Goal: Information Seeking & Learning: Learn about a topic

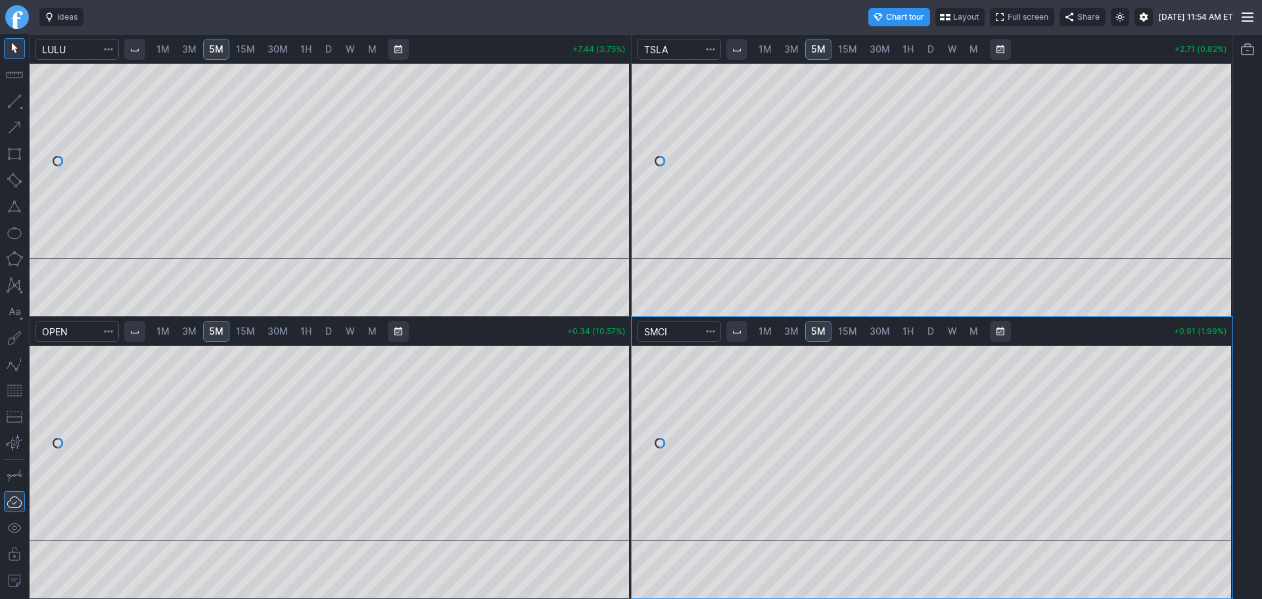
click at [323, 51] on link "D" at bounding box center [328, 49] width 21 height 21
click at [219, 45] on span "5M" at bounding box center [216, 48] width 14 height 11
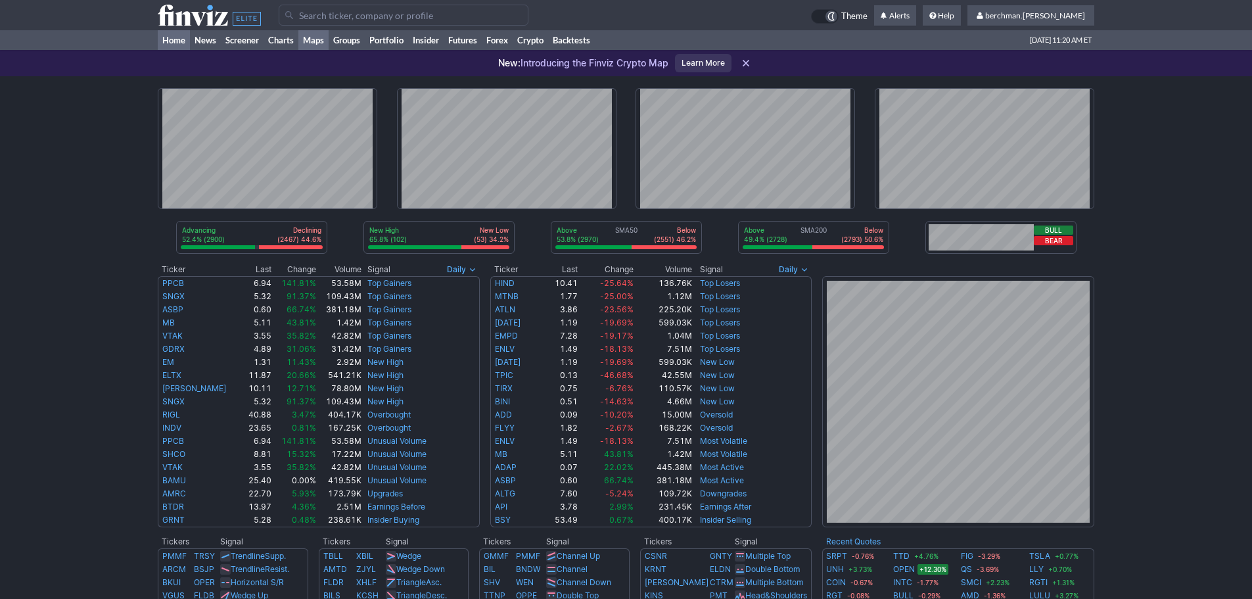
click at [320, 40] on link "Maps" at bounding box center [313, 40] width 30 height 20
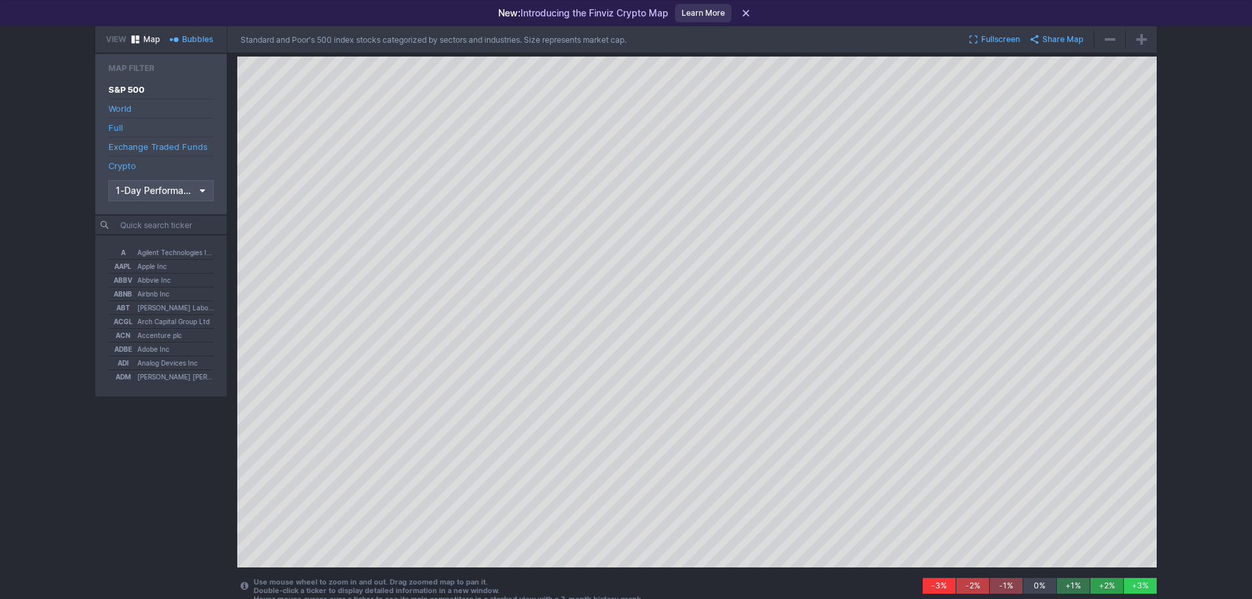
scroll to position [64, 0]
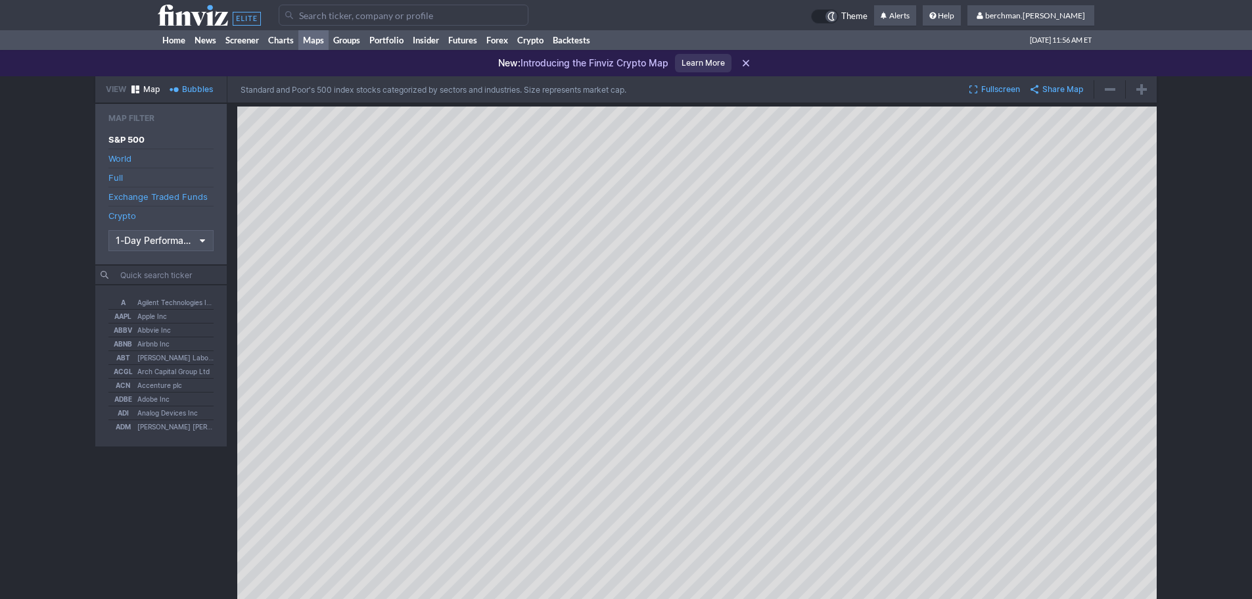
click at [427, 9] on input "Search" at bounding box center [404, 15] width 250 height 21
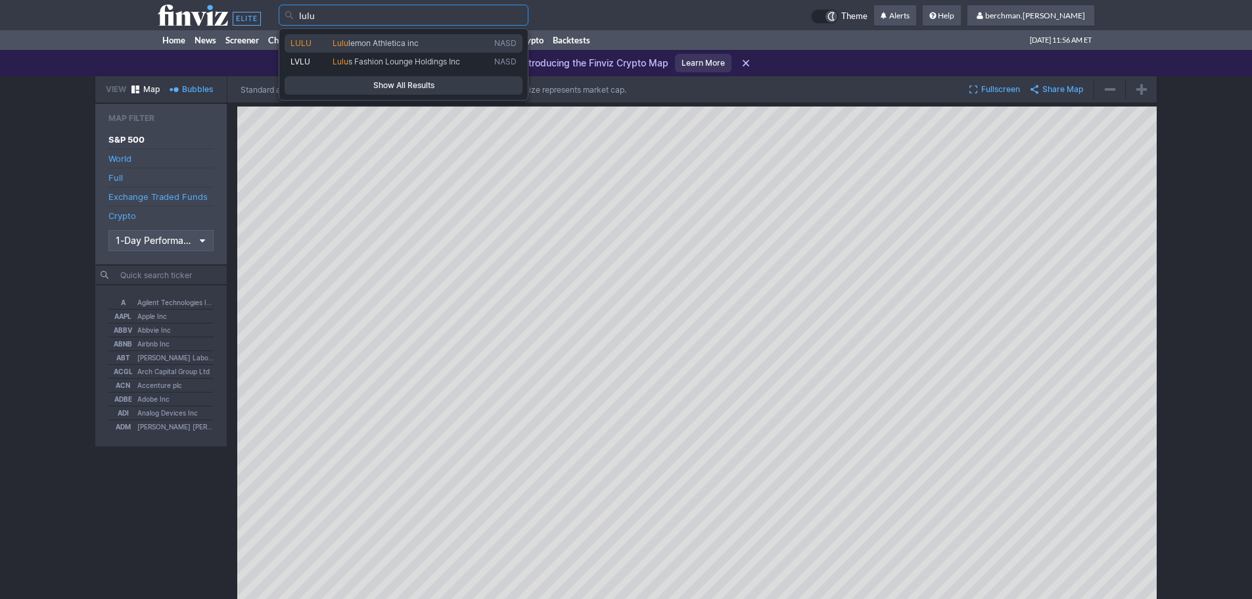
click at [411, 41] on span "lemon Athletica inc" at bounding box center [383, 43] width 70 height 10
type input "LULU"
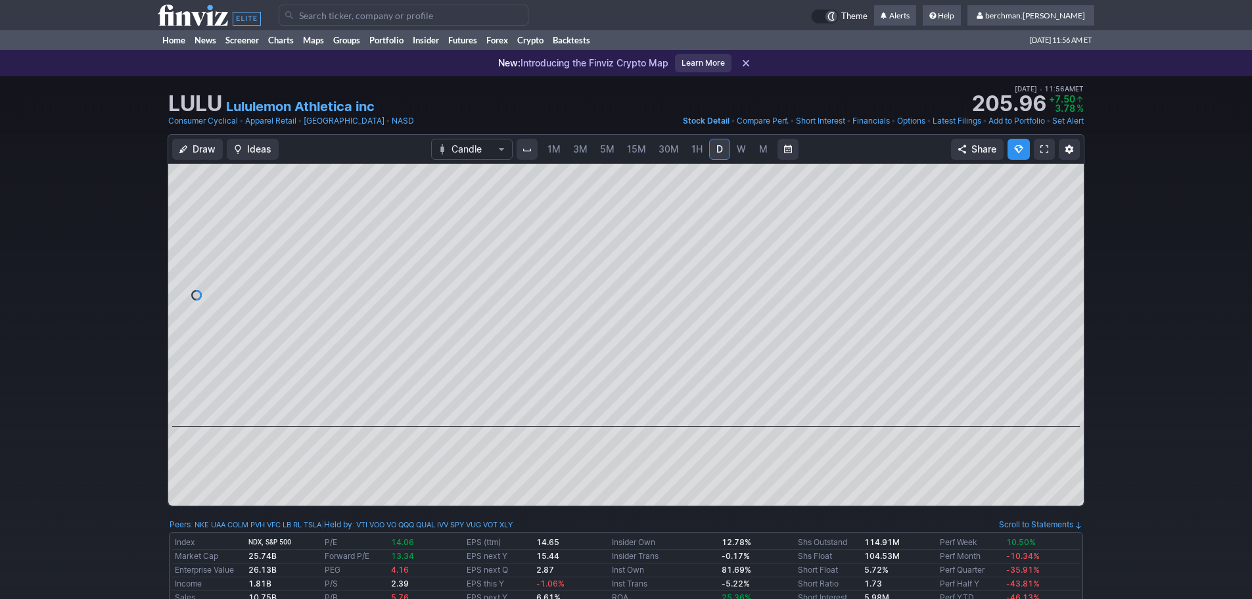
click at [619, 156] on link "5M" at bounding box center [607, 149] width 26 height 21
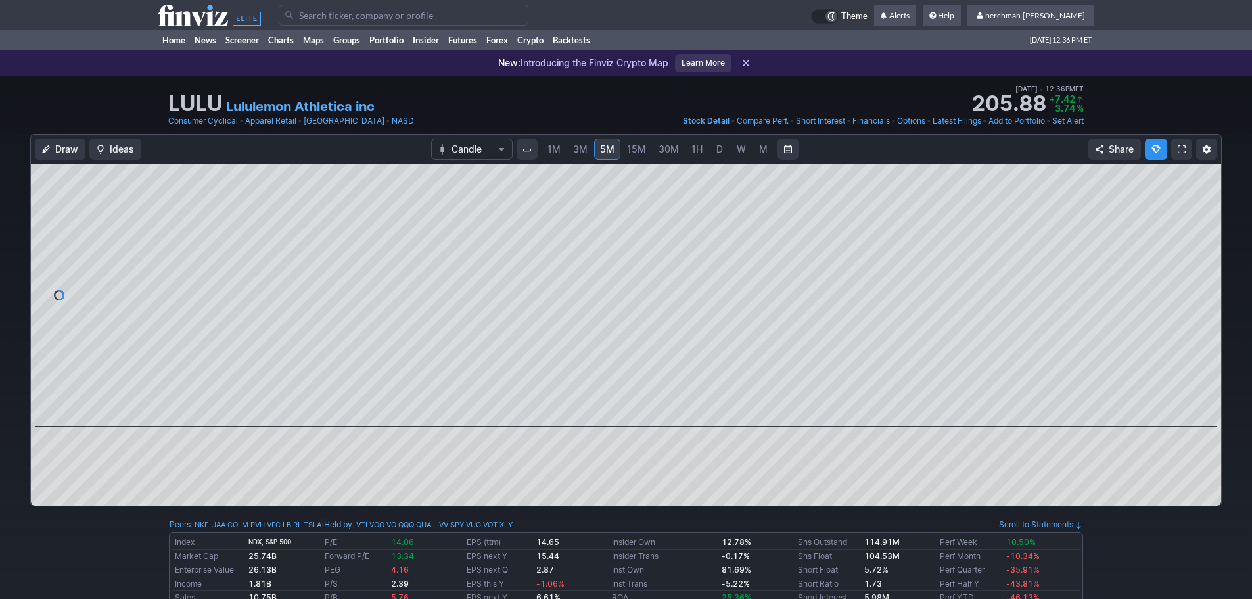
click at [713, 148] on link "D" at bounding box center [719, 149] width 21 height 21
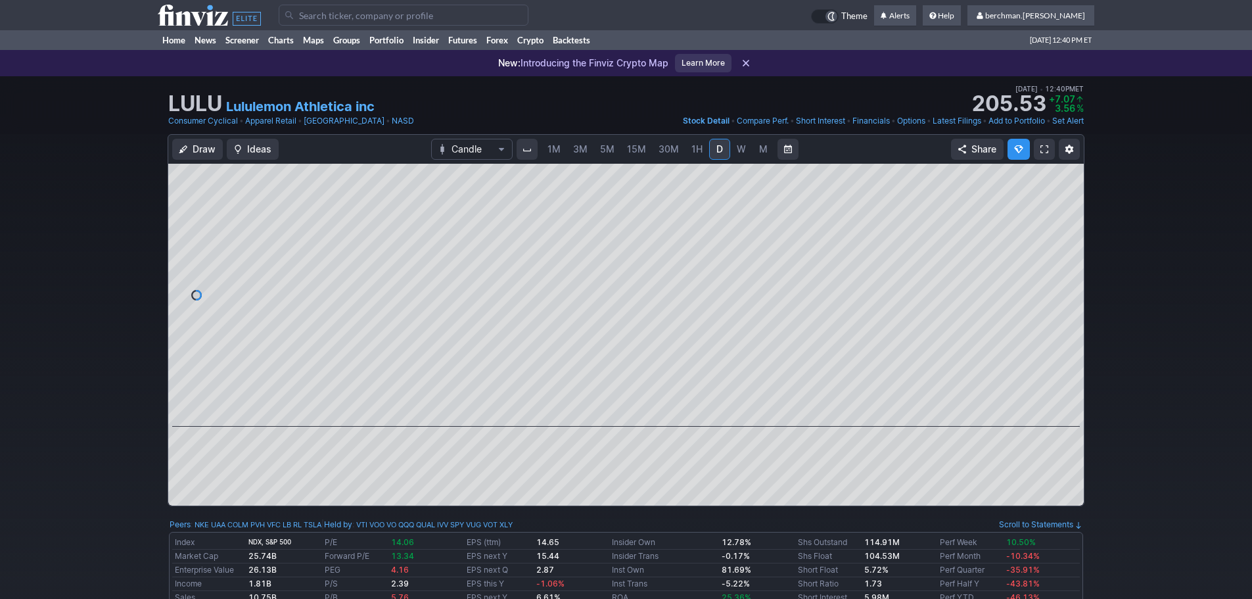
click at [427, 22] on input "Search" at bounding box center [404, 15] width 250 height 21
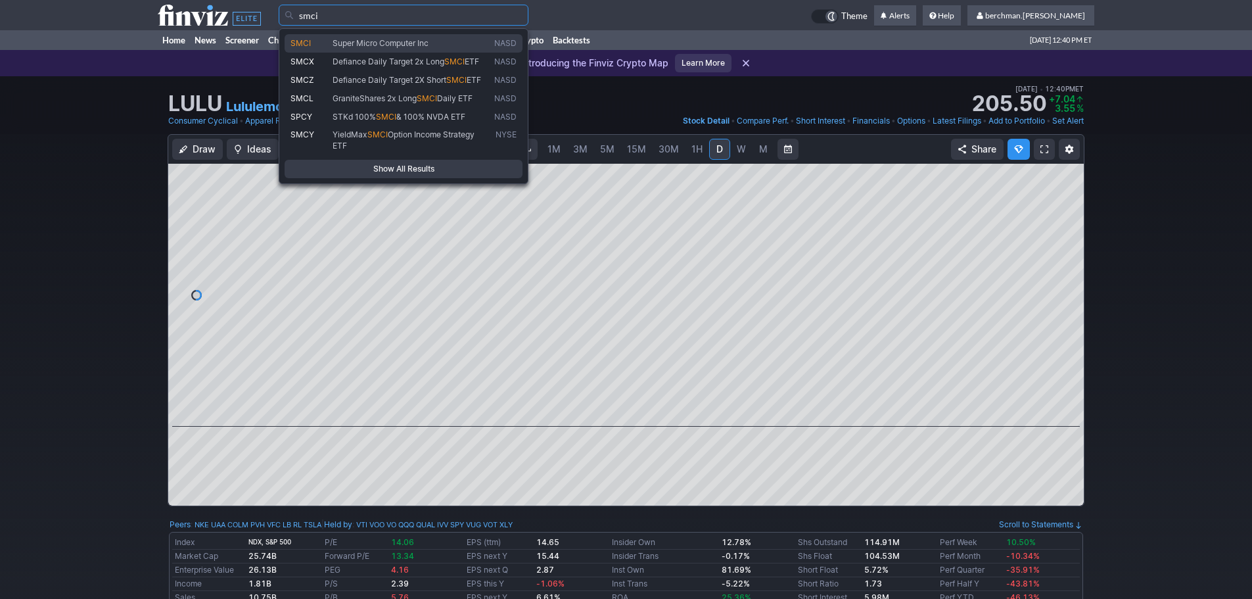
click at [415, 43] on span "Super Micro Computer Inc" at bounding box center [381, 43] width 96 height 10
type input "SMCI"
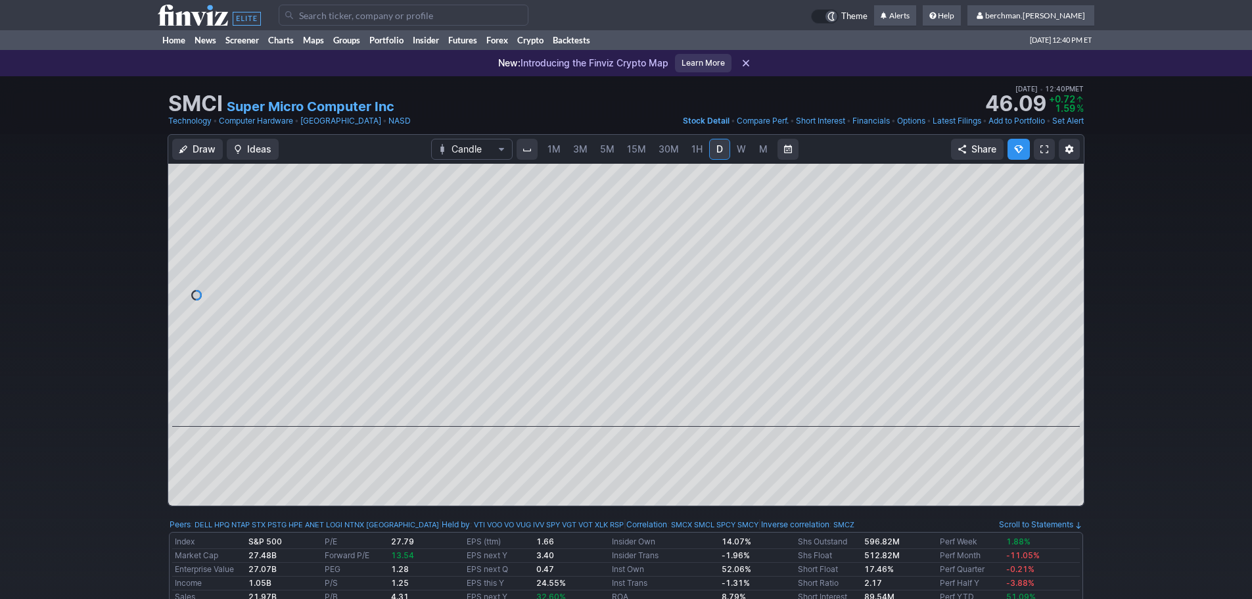
click at [364, 18] on input "Search" at bounding box center [404, 15] width 250 height 21
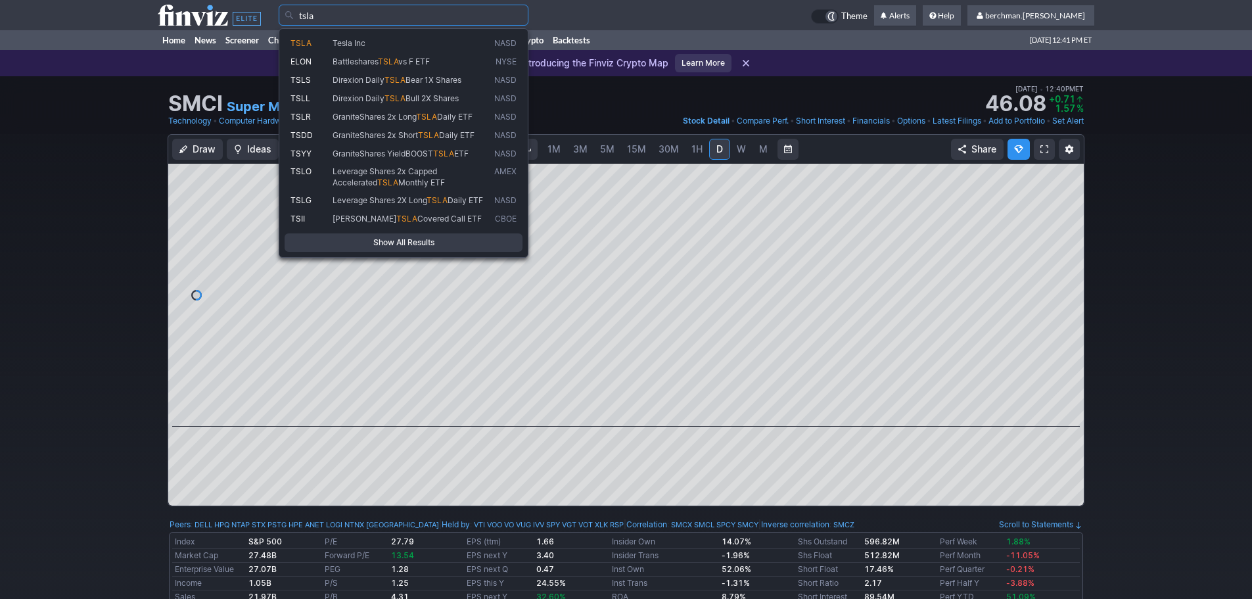
click at [417, 45] on span "Tesla Inc" at bounding box center [411, 43] width 162 height 11
type input "TSLA"
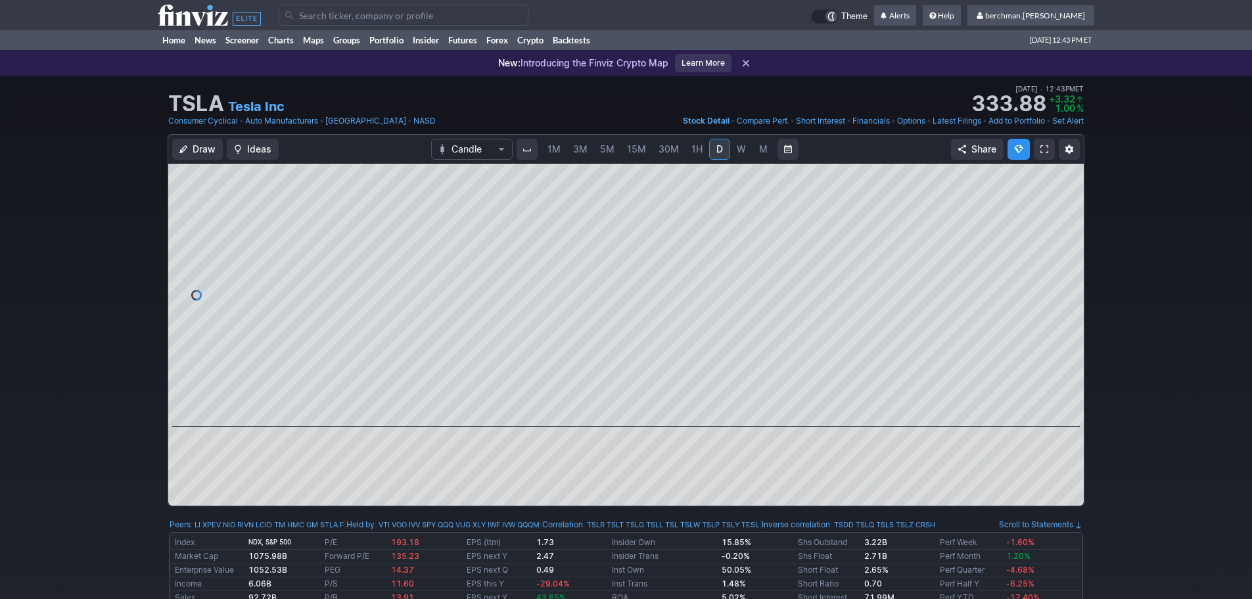
click at [411, 13] on input "Search" at bounding box center [404, 15] width 250 height 21
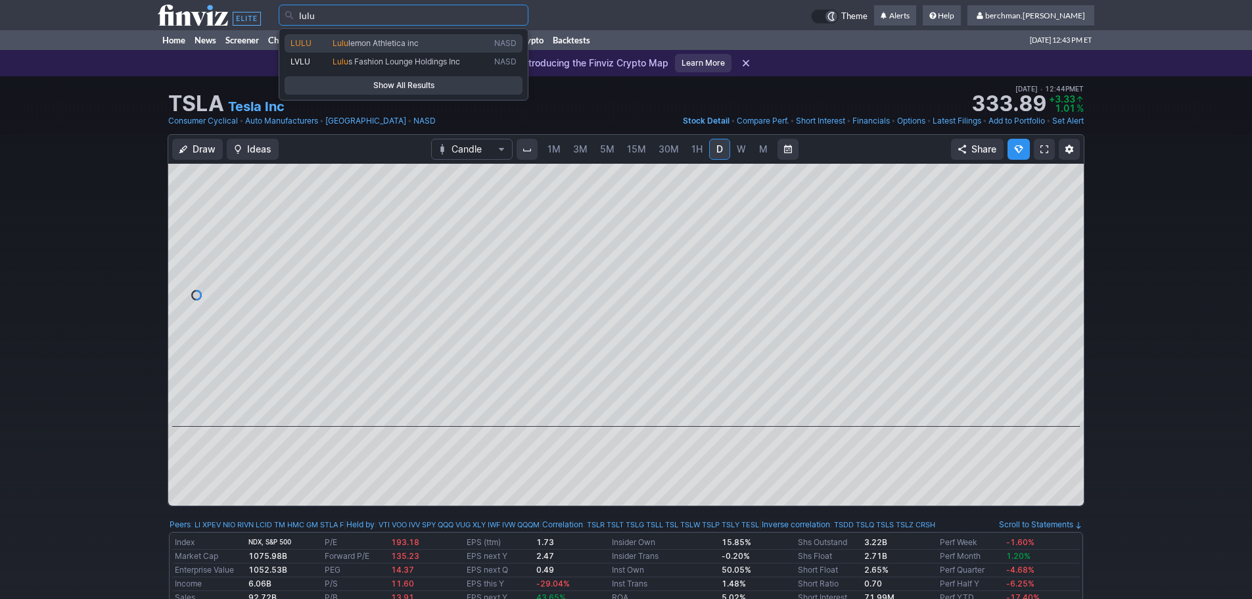
click at [415, 39] on span "lemon Athletica inc" at bounding box center [383, 43] width 70 height 10
type input "LULU"
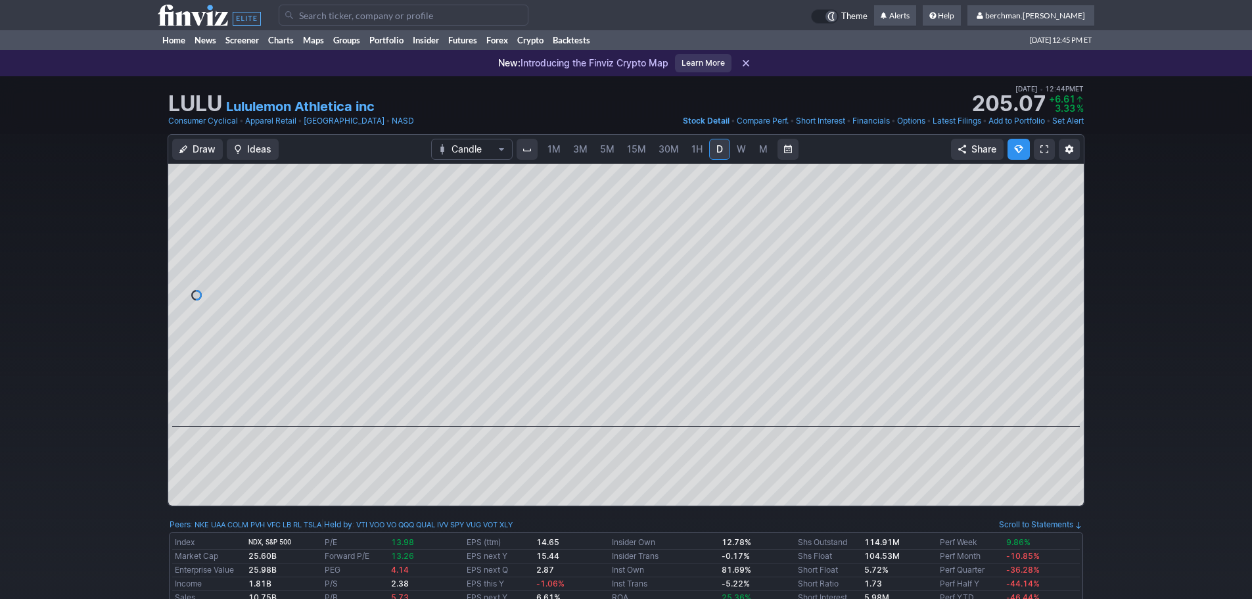
click at [417, 8] on input "Search" at bounding box center [404, 15] width 250 height 21
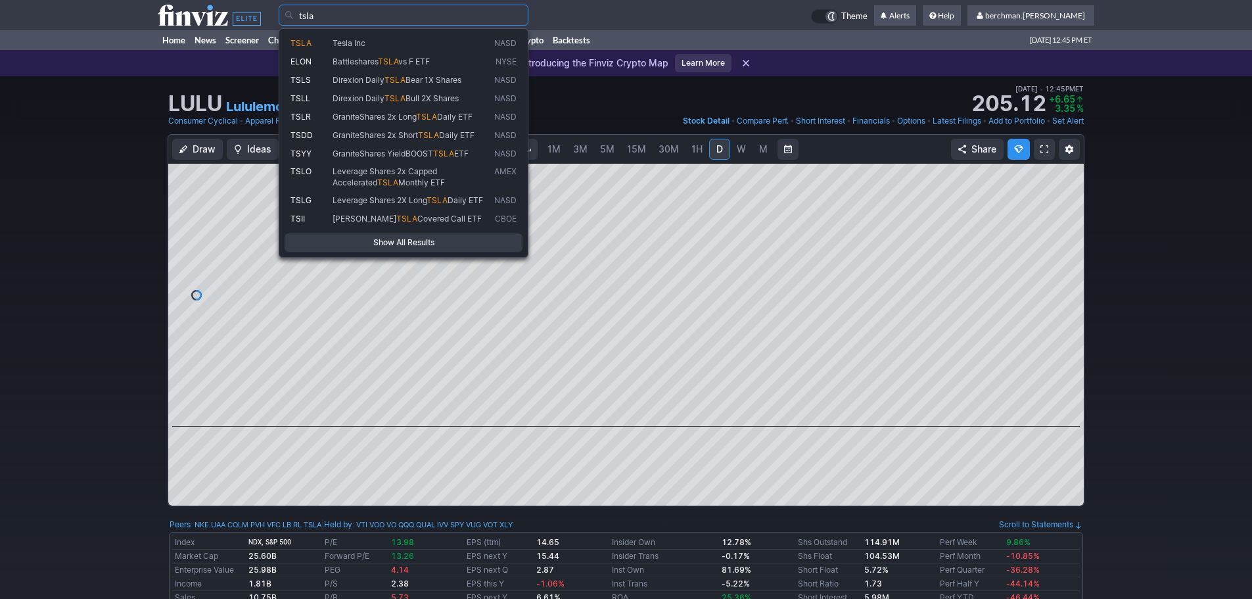
click at [407, 48] on span "Tesla Inc" at bounding box center [411, 43] width 162 height 11
type input "TSLA"
